Goal: Find specific page/section: Find specific page/section

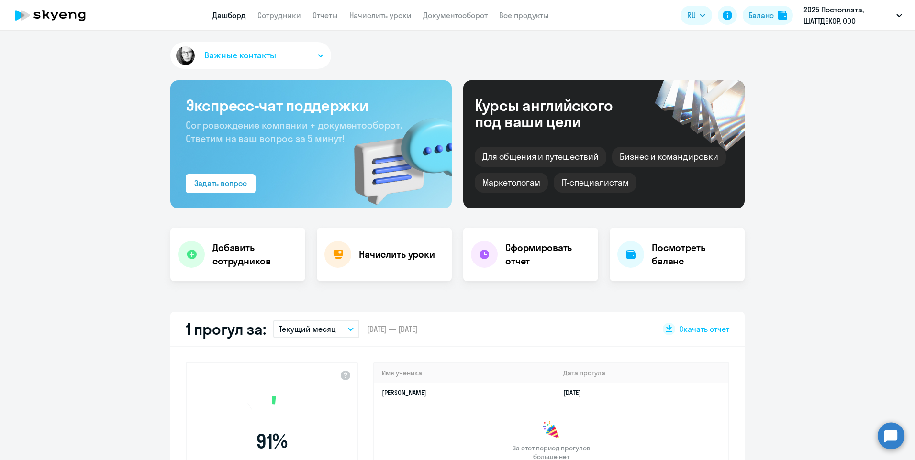
select select "30"
click at [271, 17] on link "Сотрудники" at bounding box center [279, 16] width 44 height 10
select select "30"
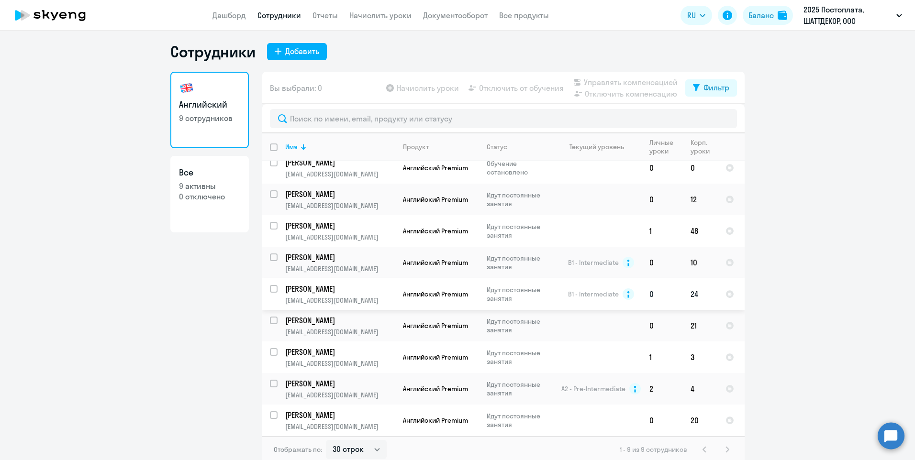
scroll to position [6, 0]
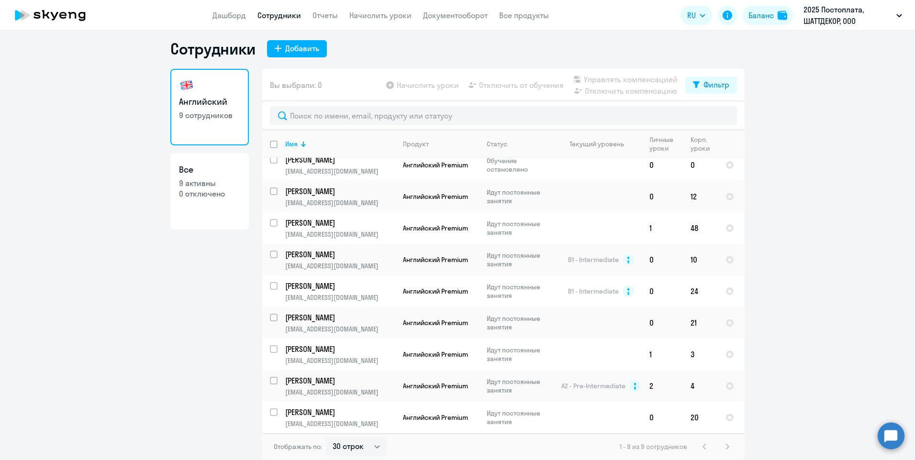
click at [724, 446] on div "1 - 9 из 9 сотрудников" at bounding box center [676, 446] width 113 height 11
click at [700, 448] on div "1 - 9 из 9 сотрудников" at bounding box center [676, 446] width 113 height 11
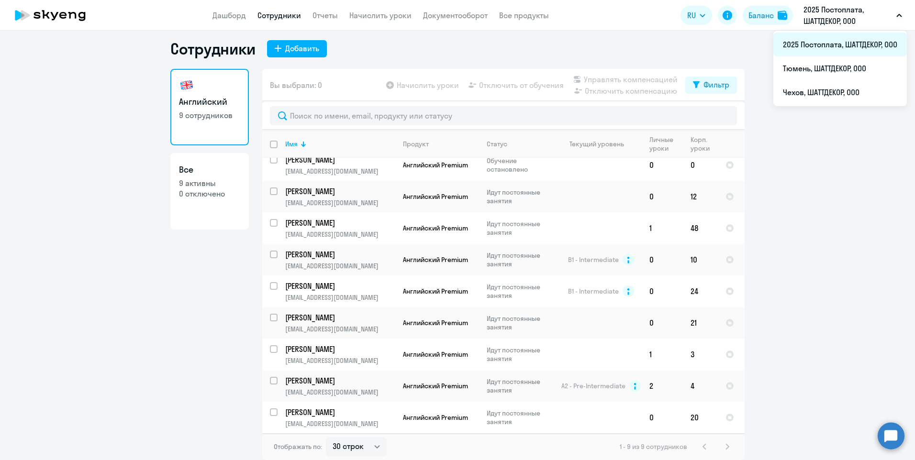
click at [823, 44] on li "2025 Постоплата, ШАТТДЕКОР, ООО" at bounding box center [839, 45] width 133 height 24
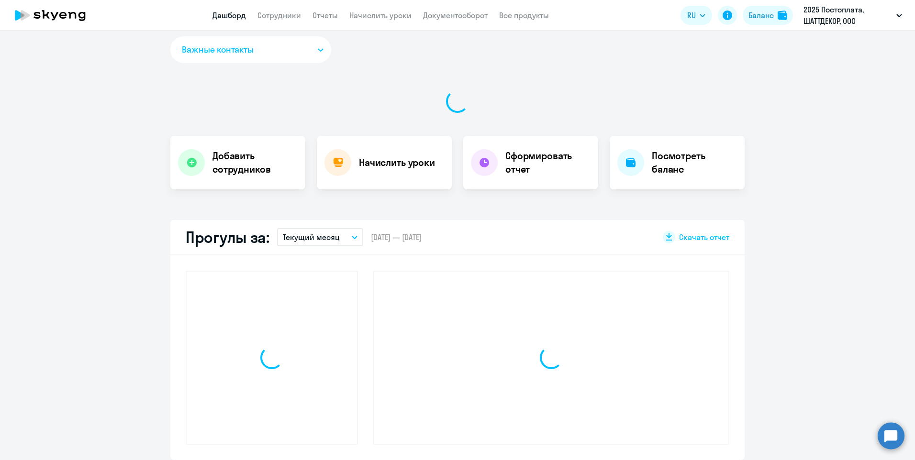
select select "30"
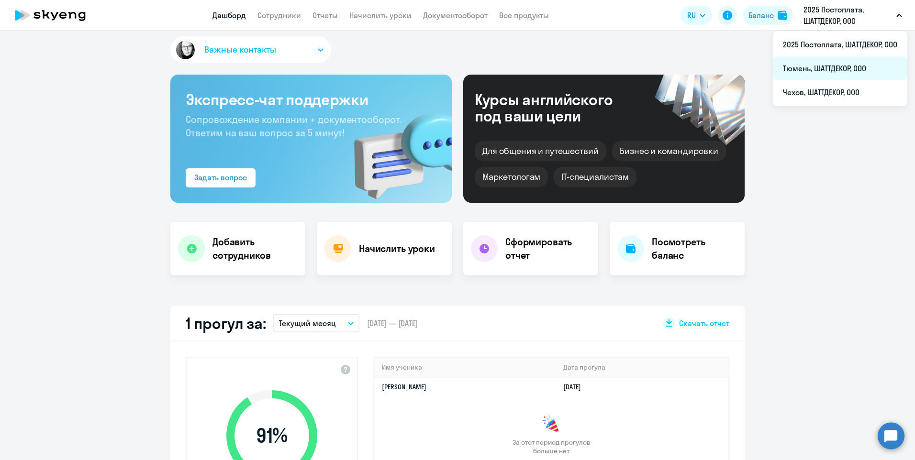
click at [817, 70] on li "Тюмень, ШАТТДЕКОР, ООО" at bounding box center [839, 68] width 133 height 24
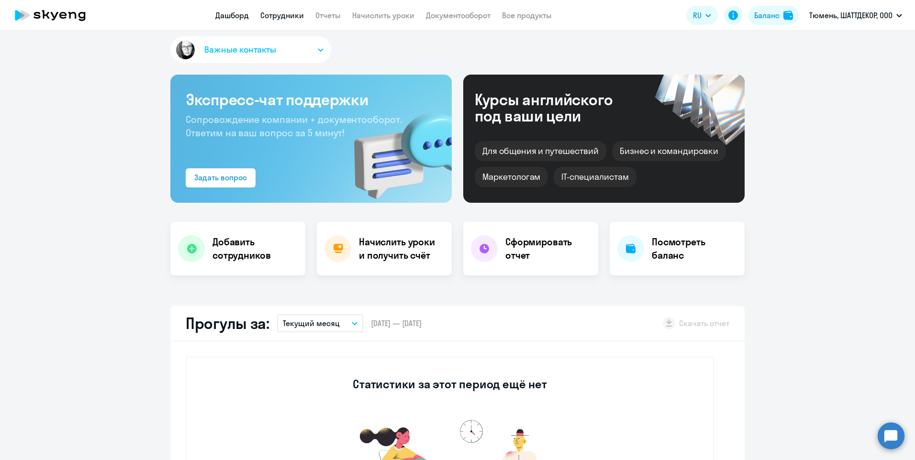
click at [282, 15] on link "Сотрудники" at bounding box center [282, 16] width 44 height 10
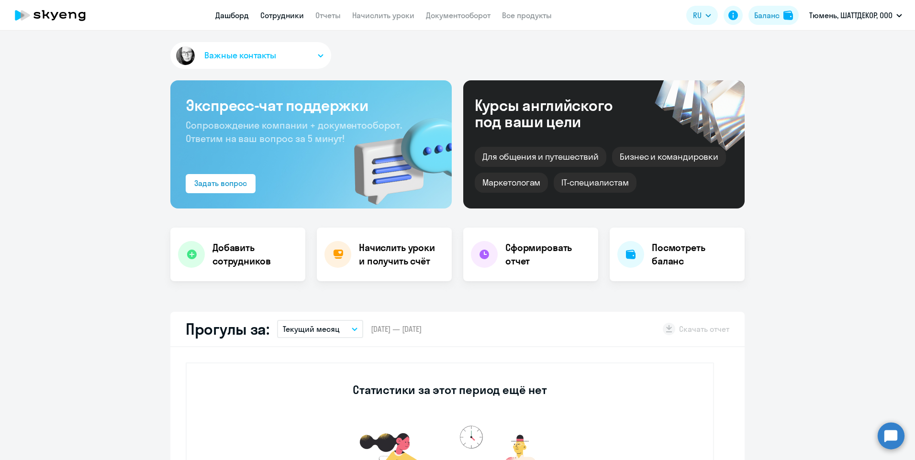
select select "30"
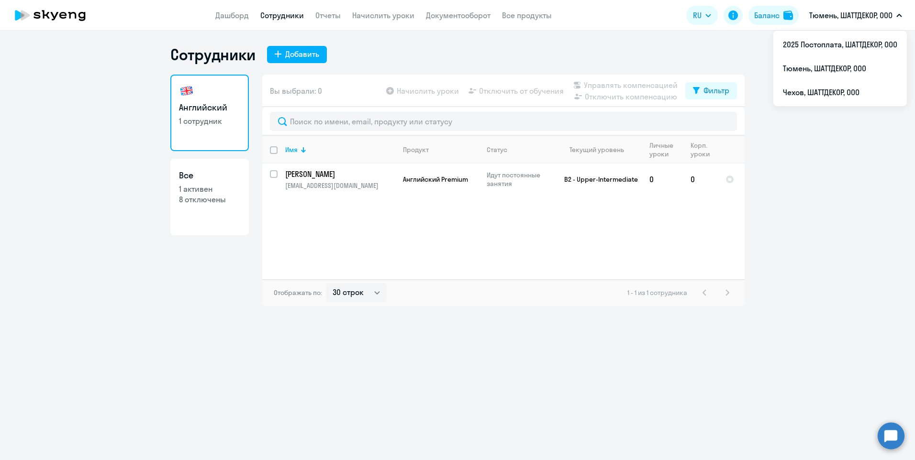
click at [867, 17] on p "Тюмень, ШАТТДЕКОР, ООО" at bounding box center [850, 15] width 83 height 11
click at [838, 42] on li "2025 Постоплата, ШАТТДЕКОР, ООО" at bounding box center [839, 45] width 133 height 24
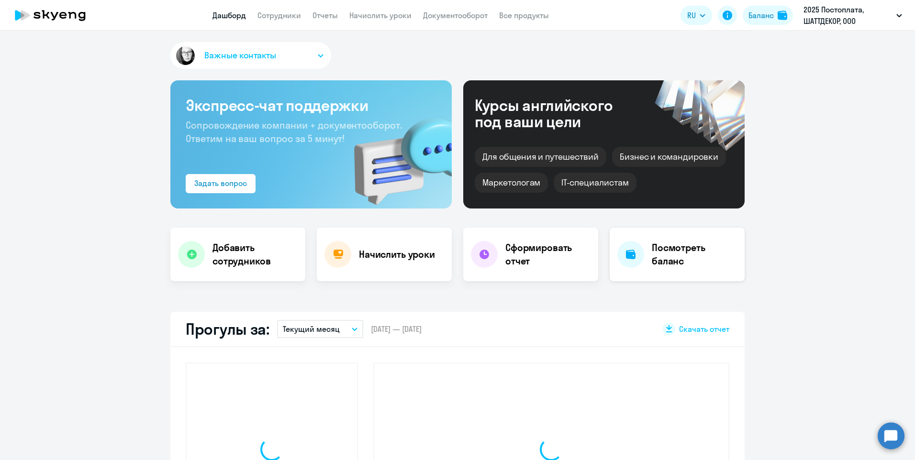
select select "30"
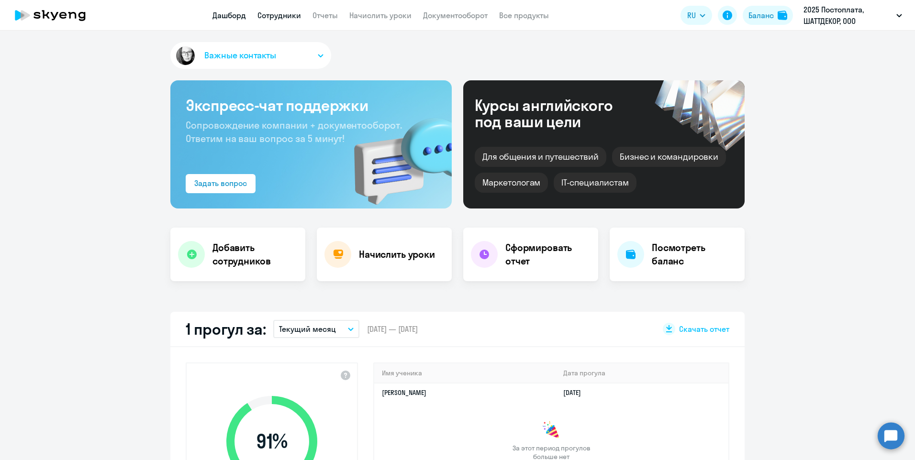
click at [285, 15] on link "Сотрудники" at bounding box center [279, 16] width 44 height 10
select select "30"
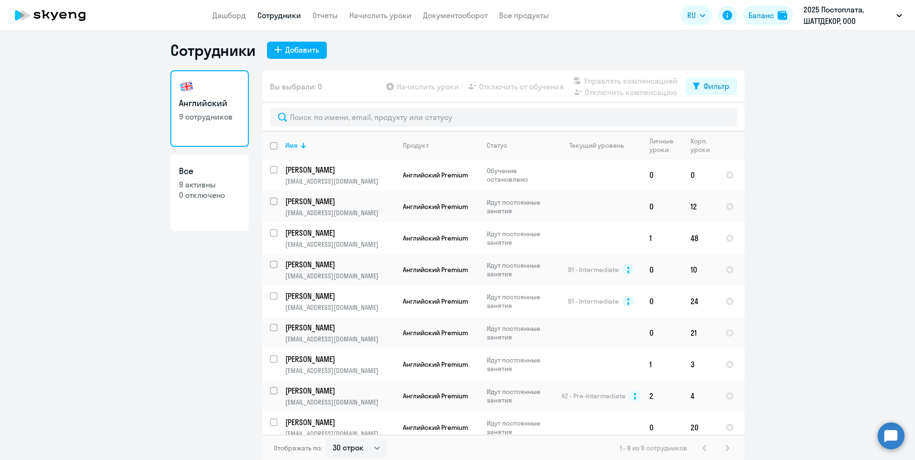
scroll to position [6, 0]
